Goal: Transaction & Acquisition: Download file/media

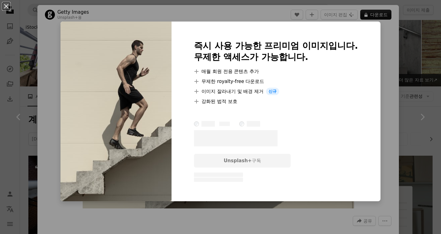
scroll to position [421, 0]
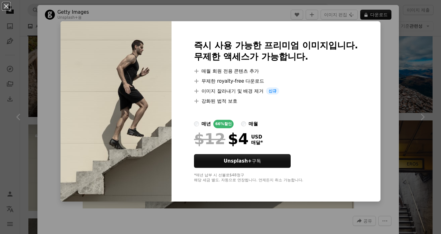
click at [433, 19] on div "An X shape 즉시 사용 가능한 프리미엄 이미지입니다. 무제한 액세스가 가능합니다. A plus sign 매월 회원 전용 콘텐츠 추가 A…" at bounding box center [220, 117] width 441 height 234
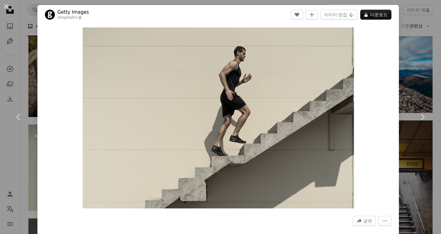
click at [24, 17] on div "An X shape Chevron left Chevron right Getty Images Unsplash+ 용 A heart A plus s…" at bounding box center [220, 117] width 441 height 234
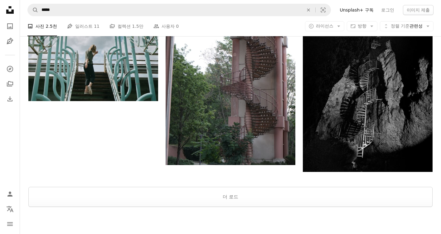
scroll to position [1122, 0]
click at [260, 200] on button "더 로드" at bounding box center [230, 196] width 404 height 20
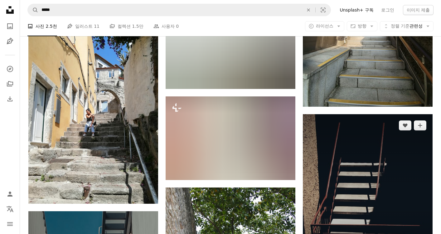
scroll to position [4699, 0]
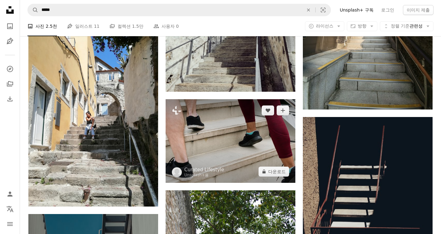
click at [250, 144] on img at bounding box center [231, 141] width 130 height 84
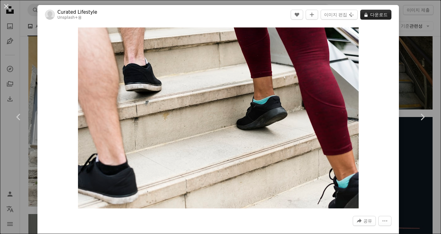
click at [384, 14] on button "A lock 다운로드" at bounding box center [375, 15] width 31 height 10
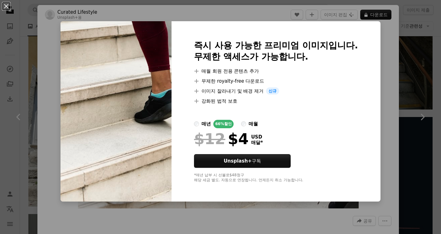
drag, startPoint x: 438, startPoint y: 42, endPoint x: 434, endPoint y: 15, distance: 27.1
click at [438, 42] on div "An X shape 즉시 사용 가능한 프리미엄 이미지입니다. 무제한 액세스가 가능합니다. A plus sign 매월 회원 전용 콘텐츠 추가 A…" at bounding box center [220, 117] width 441 height 234
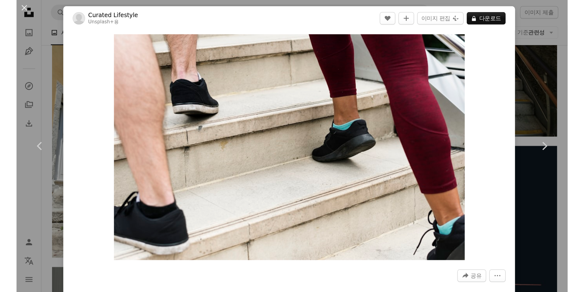
scroll to position [4708, 0]
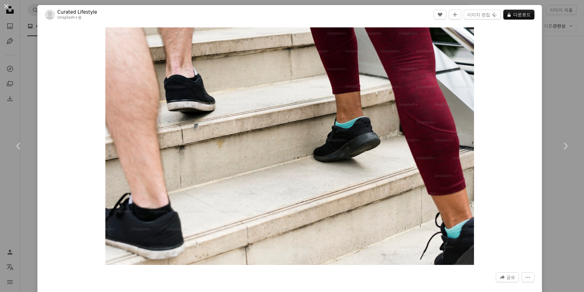
drag, startPoint x: 576, startPoint y: 74, endPoint x: 564, endPoint y: 77, distance: 11.9
click at [440, 74] on div "An X shape Chevron left Chevron right Curated Lifestyle Unsplash+ 용 A heart A p…" at bounding box center [292, 146] width 584 height 292
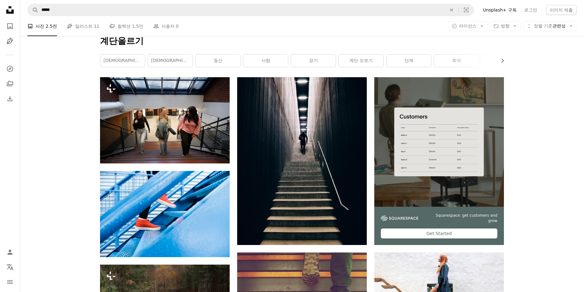
scroll to position [88, 0]
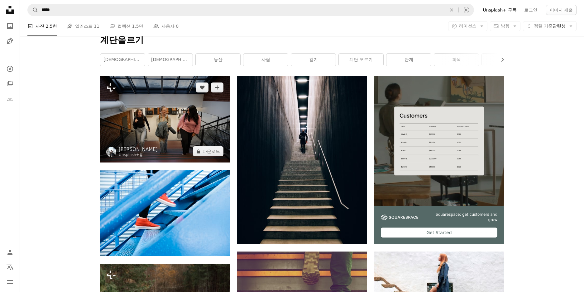
click at [178, 123] on img at bounding box center [165, 119] width 130 height 86
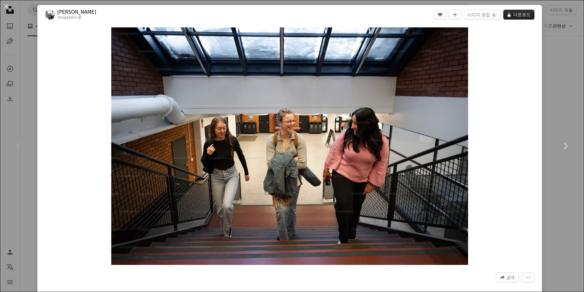
click at [440, 12] on button "A lock 다운로드" at bounding box center [518, 15] width 31 height 10
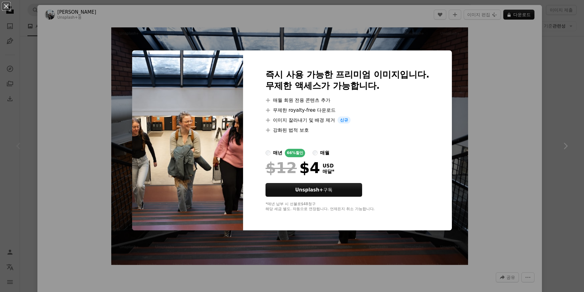
click at [440, 71] on div "An X shape 즉시 사용 가능한 프리미엄 이미지입니다. 무제한 액세스가 가능합니다. A plus sign 매월 회원 전용 콘텐츠 추가 A…" at bounding box center [292, 146] width 584 height 292
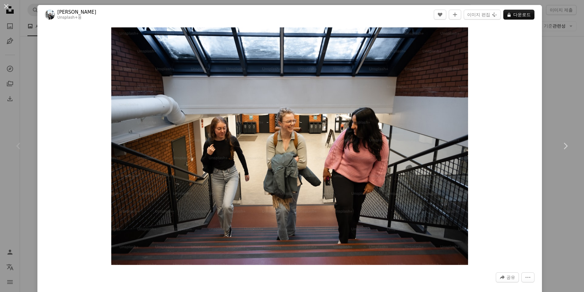
click at [440, 52] on div "An X shape Chevron left Chevron right Kübra Arslaner Unsplash+ 용 A heart A plus…" at bounding box center [292, 146] width 584 height 292
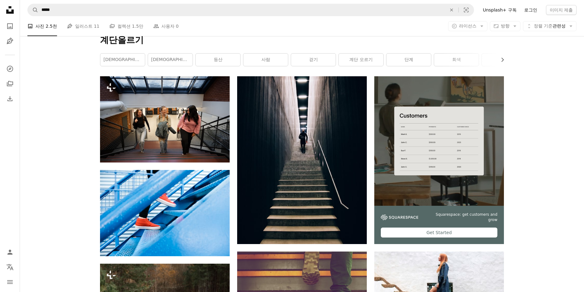
click at [440, 12] on link "로그인" at bounding box center [531, 10] width 21 height 10
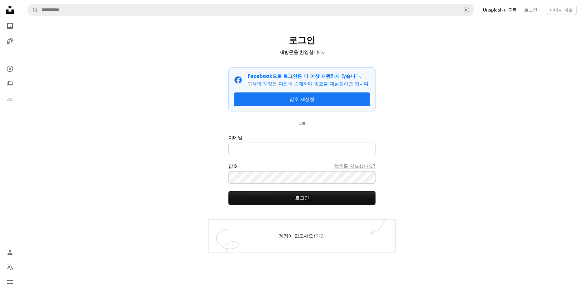
click at [440, 84] on div "A magnifying glass Visual search Unsplash+ 구독 로그인 이미지 제출 로그인 재방문을 환영합니다. Facebo…" at bounding box center [302, 146] width 564 height 292
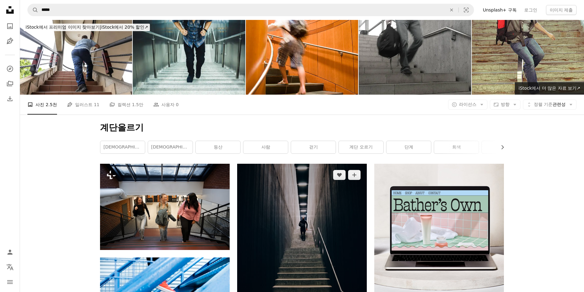
scroll to position [88, 0]
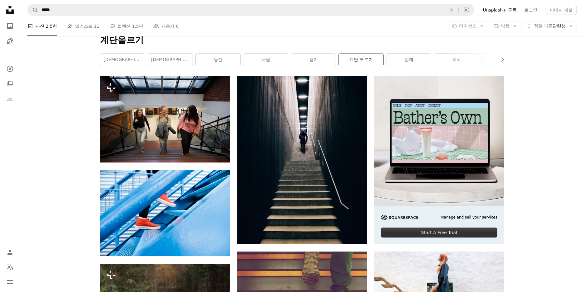
click at [369, 63] on link "계단 오르기" at bounding box center [361, 60] width 45 height 12
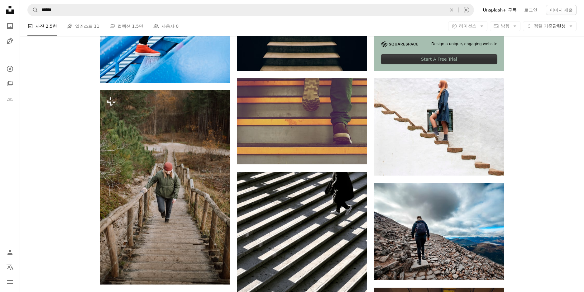
scroll to position [263, 0]
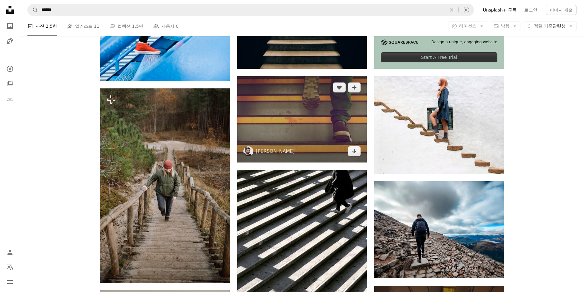
click at [309, 128] on img at bounding box center [302, 119] width 130 height 86
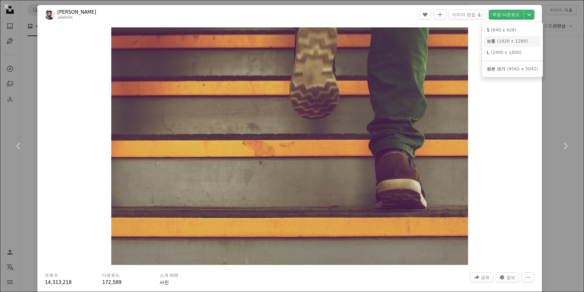
drag, startPoint x: 530, startPoint y: 14, endPoint x: 515, endPoint y: 41, distance: 31.2
click at [440, 41] on dialog "An X shape Chevron left Chevron right [PERSON_NAME] jakehills A heart A plus si…" at bounding box center [292, 146] width 584 height 292
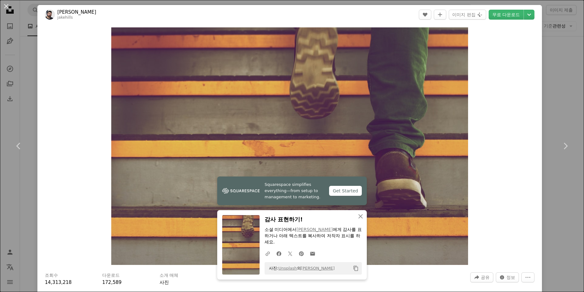
drag, startPoint x: 563, startPoint y: 62, endPoint x: 536, endPoint y: 60, distance: 27.2
click at [440, 62] on div "An X shape Chevron left Chevron right [PERSON_NAME] jakehills A heart A plus si…" at bounding box center [292, 146] width 584 height 292
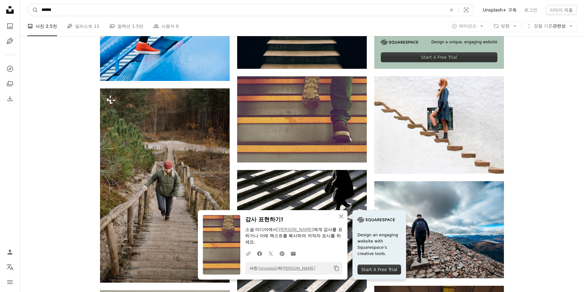
drag, startPoint x: 135, startPoint y: 9, endPoint x: 3, endPoint y: 11, distance: 131.6
type input "****"
click at [28, 4] on button "A magnifying glass" at bounding box center [33, 10] width 11 height 12
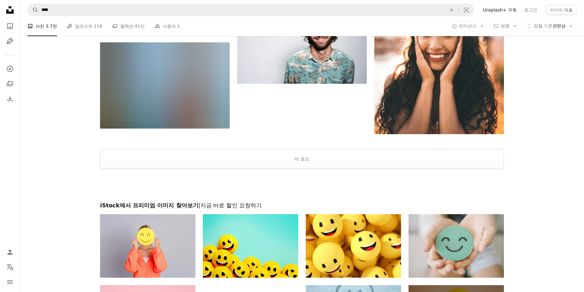
scroll to position [1140, 0]
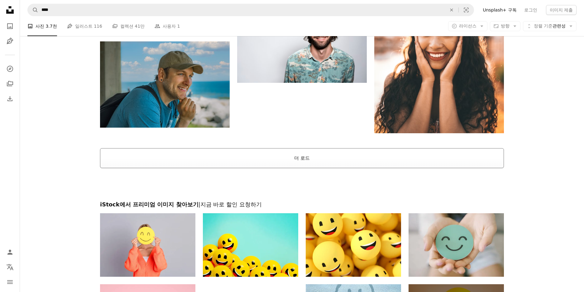
click at [302, 160] on button "더 로드" at bounding box center [302, 158] width 404 height 20
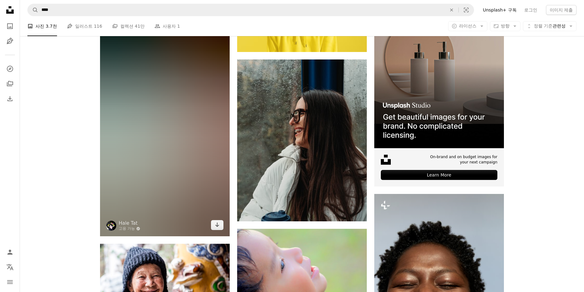
scroll to position [2456, 0]
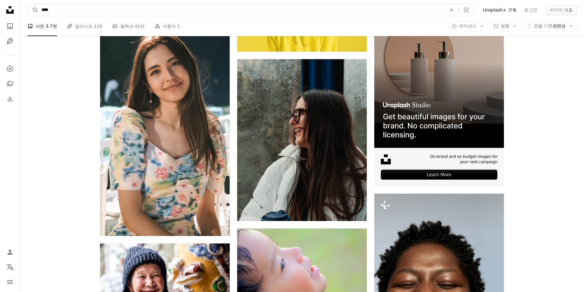
drag, startPoint x: 75, startPoint y: 11, endPoint x: 12, endPoint y: 9, distance: 63.3
type input "*****"
click button "A magnifying glass" at bounding box center [33, 10] width 11 height 12
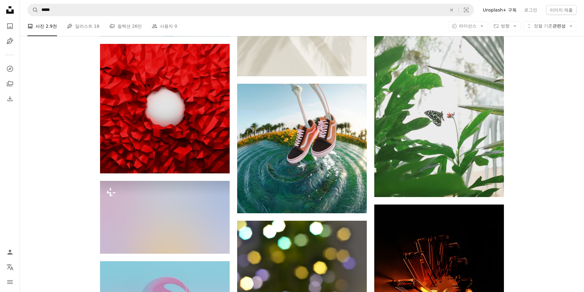
scroll to position [702, 0]
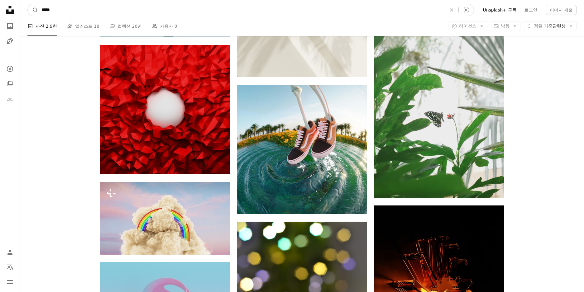
drag, startPoint x: 132, startPoint y: 13, endPoint x: 91, endPoint y: 17, distance: 41.0
click at [35, 13] on form "A magnifying glass ***** An X shape Visual search" at bounding box center [250, 10] width 447 height 12
type input "**********"
click button "A magnifying glass" at bounding box center [33, 10] width 11 height 12
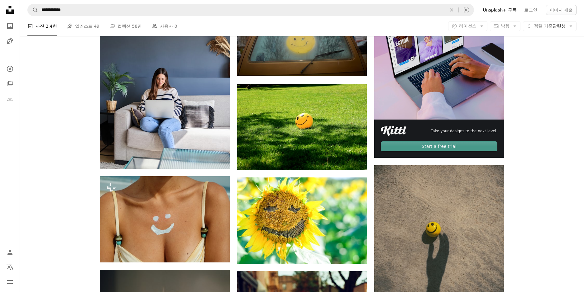
scroll to position [176, 0]
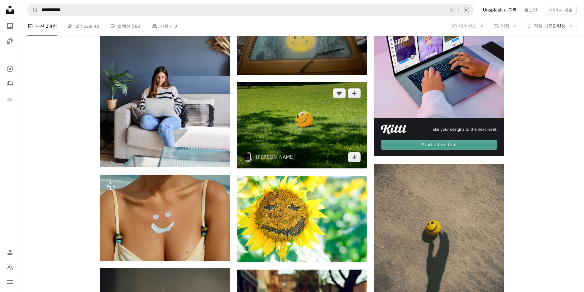
click at [329, 138] on img at bounding box center [302, 125] width 130 height 86
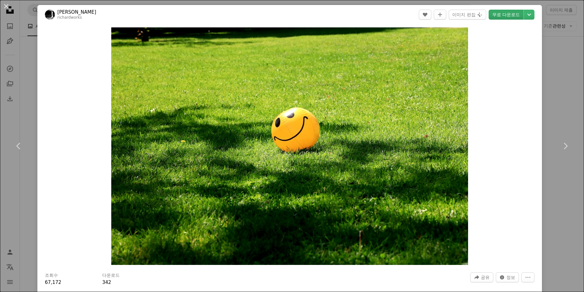
click at [440, 17] on link "무료 다운로드" at bounding box center [506, 15] width 35 height 10
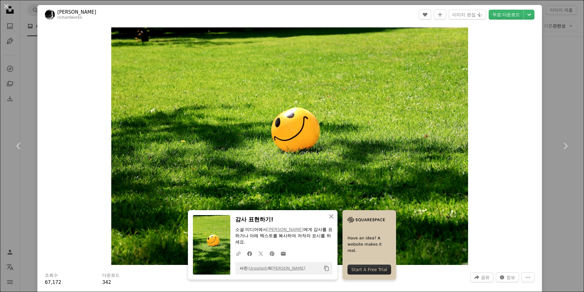
click at [440, 76] on div "An X shape Chevron left Chevron right [PERSON_NAME] richardworks A heart A plus…" at bounding box center [292, 146] width 584 height 292
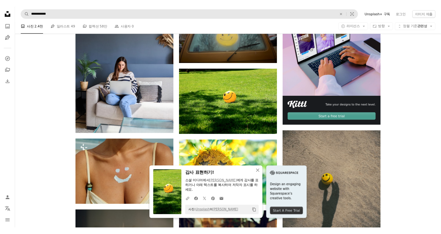
scroll to position [167, 0]
